Goal: Navigation & Orientation: Find specific page/section

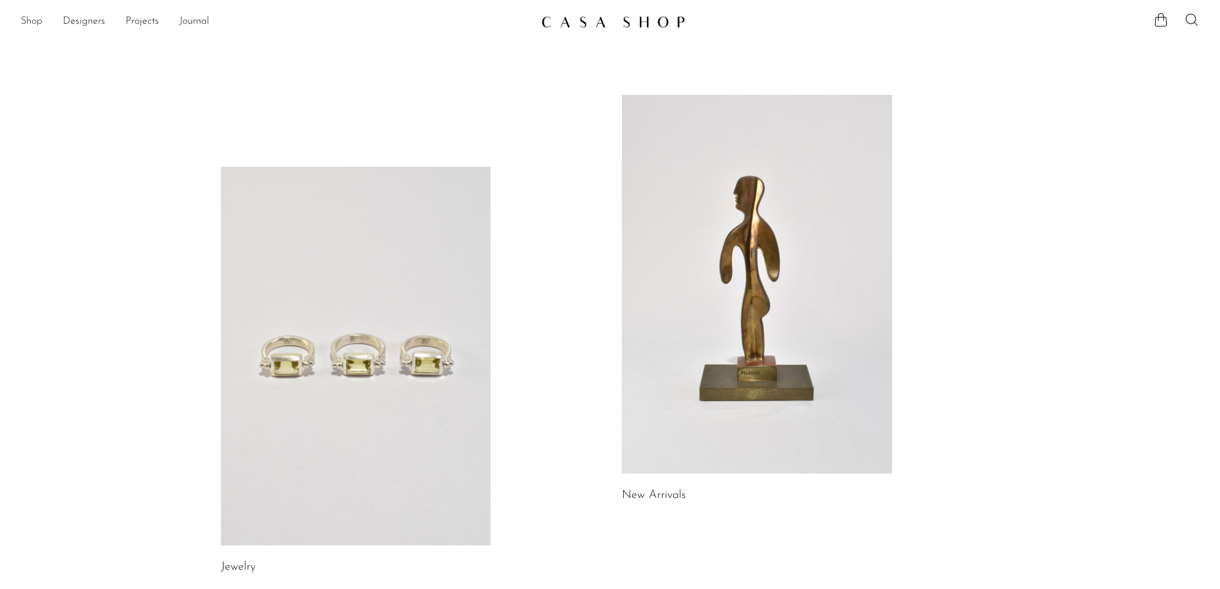
click at [33, 28] on link "Shop" at bounding box center [31, 21] width 22 height 17
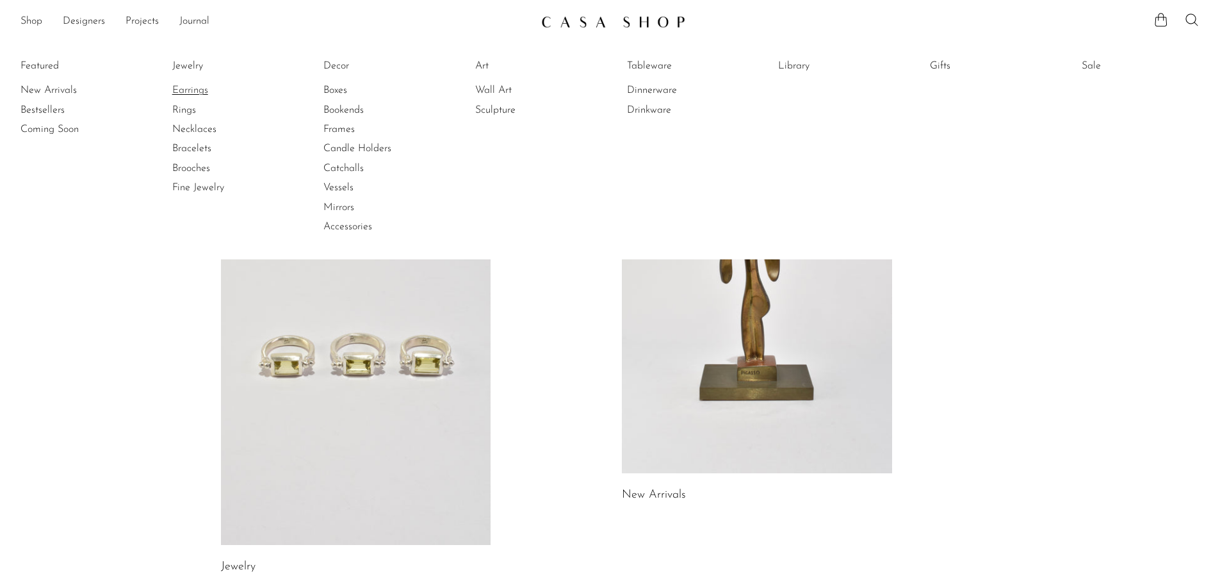
click at [189, 86] on link "Earrings" at bounding box center [220, 90] width 96 height 14
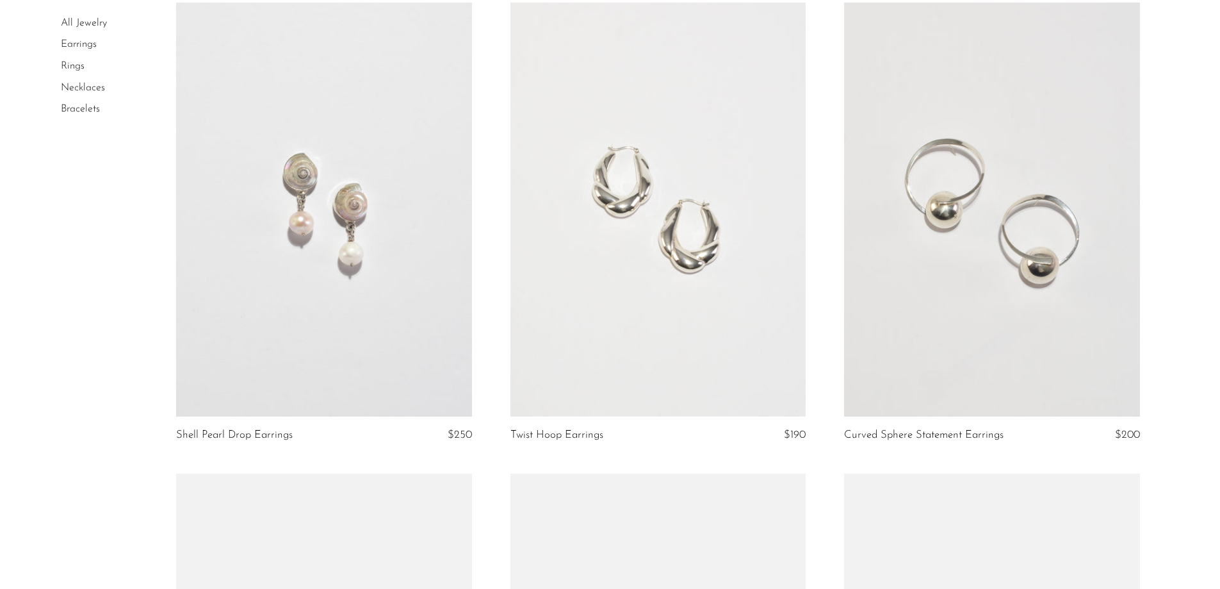
scroll to position [2626, 0]
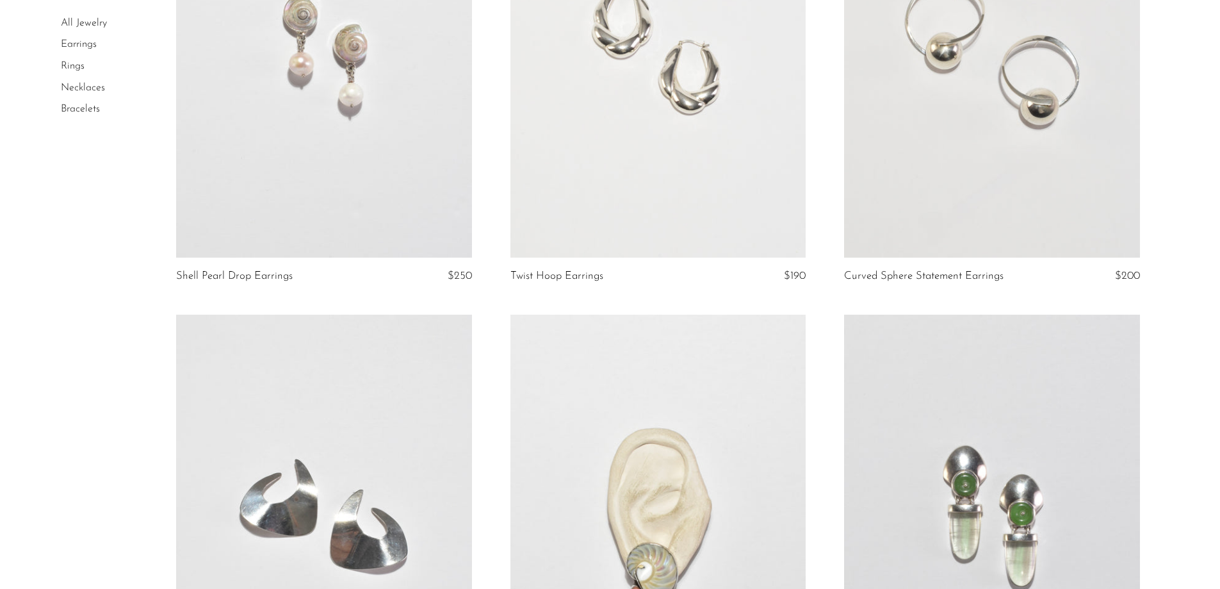
click at [95, 81] on li "Necklaces" at bounding box center [109, 88] width 96 height 22
click at [95, 86] on link "Necklaces" at bounding box center [83, 88] width 44 height 10
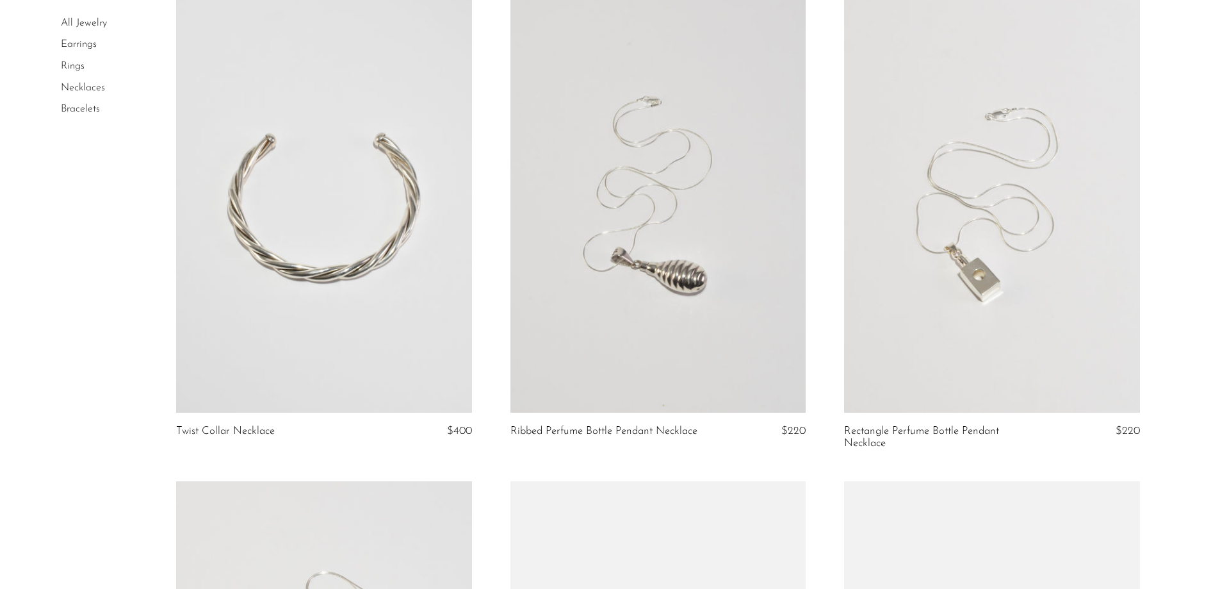
scroll to position [1665, 0]
